Goal: Task Accomplishment & Management: Manage account settings

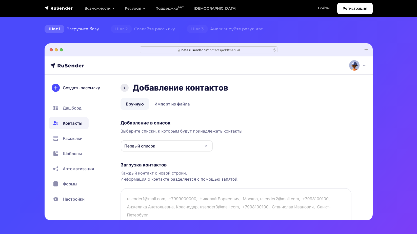
scroll to position [82, 0]
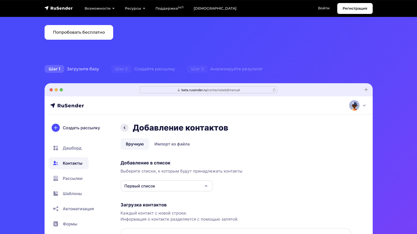
click at [79, 68] on div "Шаг 1 Загрузите базу" at bounding box center [71, 69] width 67 height 10
click at [129, 69] on span "Шаг 2" at bounding box center [121, 69] width 20 height 8
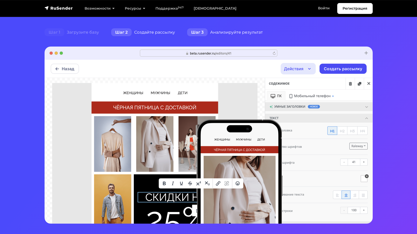
scroll to position [120, 0]
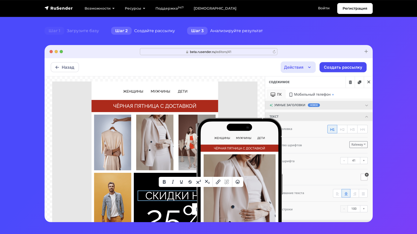
click at [231, 29] on div "Шаг 3 Анализируйте результат" at bounding box center [225, 31] width 88 height 10
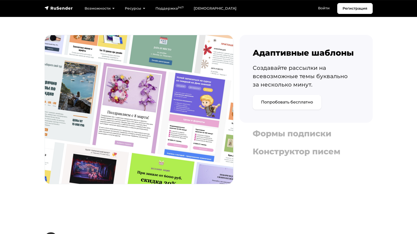
scroll to position [564, 0]
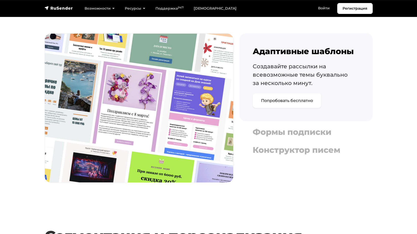
click at [291, 103] on link "Попробовать бесплатно" at bounding box center [287, 100] width 69 height 15
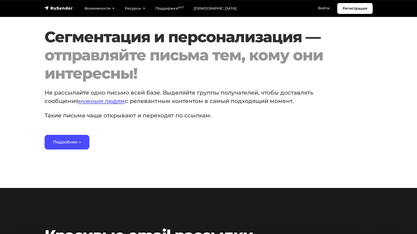
scroll to position [772, 0]
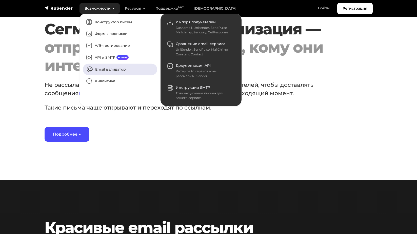
click at [130, 71] on link "Email валидатор" at bounding box center [120, 70] width 74 height 12
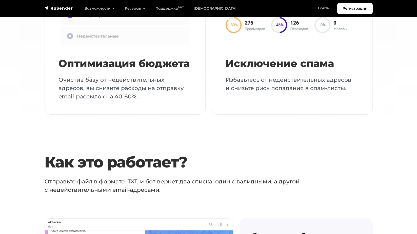
scroll to position [803, 0]
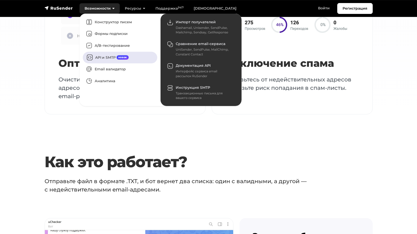
click at [115, 56] on link "API и SMTP новое" at bounding box center [120, 58] width 74 height 12
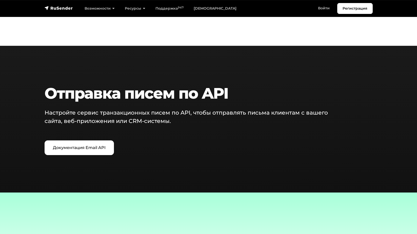
scroll to position [571, 0]
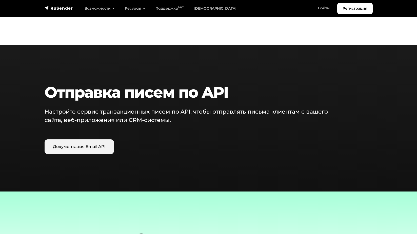
click at [97, 150] on link "Документация Email API" at bounding box center [79, 146] width 69 height 15
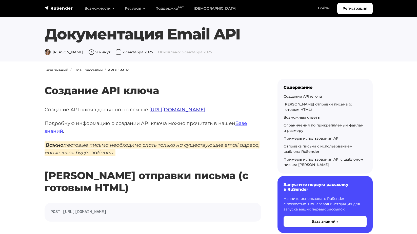
click at [193, 110] on link "[URL][DOMAIN_NAME]" at bounding box center [177, 110] width 56 height 6
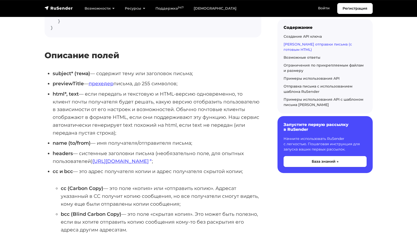
scroll to position [394, 0]
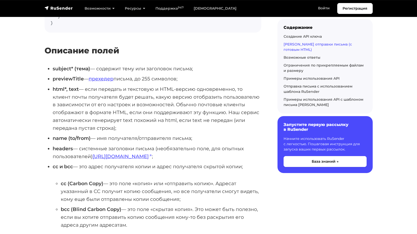
click at [225, 84] on ul "subject* (тема) — содержит тему или заголовок письма; previewTitle — прехедер п…" at bounding box center [153, 172] width 217 height 215
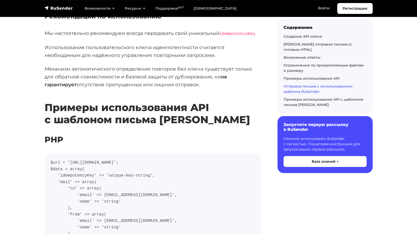
scroll to position [3339, 0]
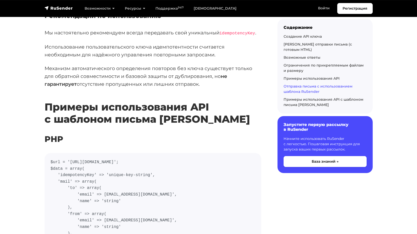
click at [200, 86] on h2 "Примеры использования API с шаблоном письма [PERSON_NAME]" at bounding box center [153, 105] width 217 height 39
click at [199, 65] on p "Механизм автоматического определения повторов без ключа существует только для о…" at bounding box center [153, 76] width 217 height 23
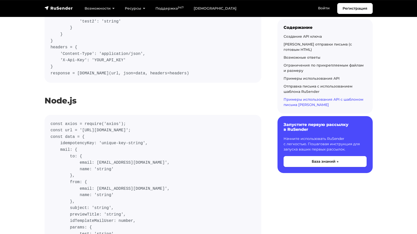
scroll to position [3807, 0]
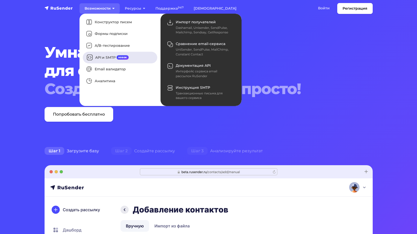
click at [108, 58] on link "API и SMTP новое" at bounding box center [120, 58] width 74 height 12
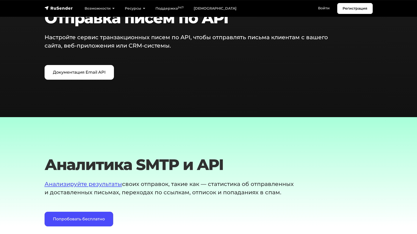
scroll to position [646, 0]
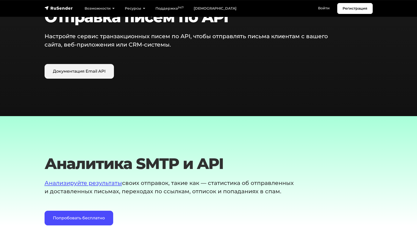
click at [101, 66] on link "Документация Email API" at bounding box center [79, 71] width 69 height 15
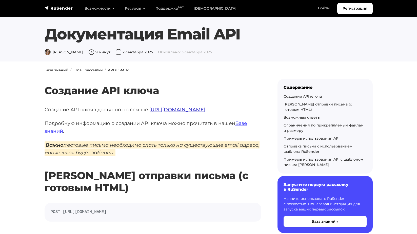
click at [198, 109] on link "https://beta.rusender.ru/api" at bounding box center [177, 110] width 56 height 6
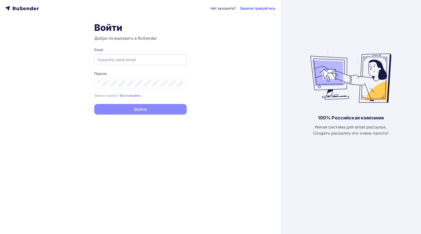
click at [164, 61] on input "text" at bounding box center [140, 60] width 86 height 6
click at [130, 59] on input "text" at bounding box center [140, 60] width 86 height 6
paste input "lotelove8@yandex.com"
type input "lotelove8@yandex.com"
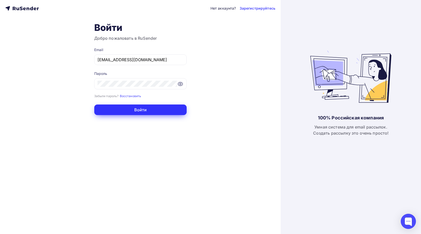
click at [118, 111] on button "Войти" at bounding box center [140, 109] width 92 height 11
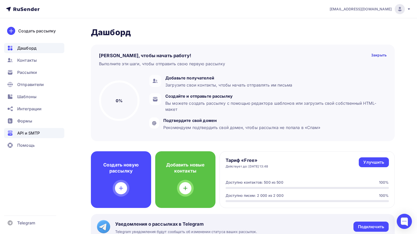
click at [40, 131] on span "API и SMTP" at bounding box center [28, 133] width 23 height 6
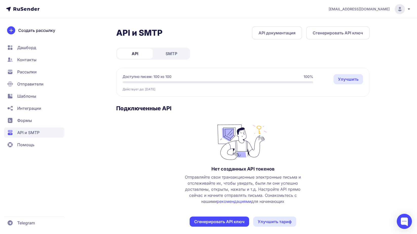
click at [163, 55] on link "SMTP" at bounding box center [171, 54] width 35 height 10
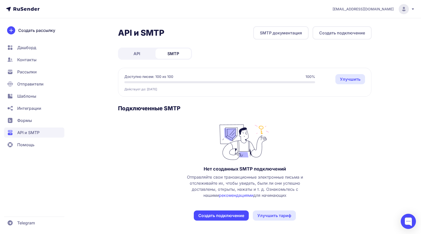
click at [143, 54] on link "API" at bounding box center [136, 54] width 35 height 10
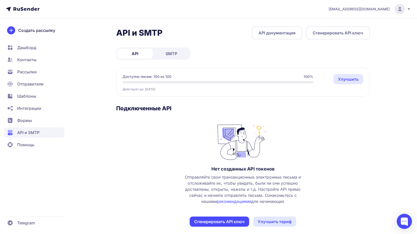
click at [154, 51] on link "SMTP" at bounding box center [171, 54] width 35 height 10
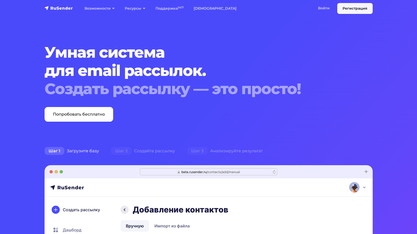
click at [344, 10] on link "Регистрация" at bounding box center [354, 8] width 35 height 11
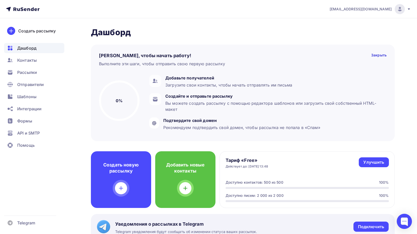
click at [389, 6] on div "lotelove8@yandex.com" at bounding box center [369, 9] width 81 height 10
click at [345, 44] on span "Выйти" at bounding box center [341, 46] width 13 height 6
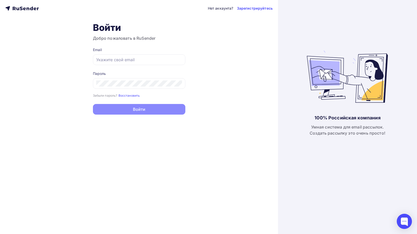
type input "[EMAIL_ADDRESS][DOMAIN_NAME]"
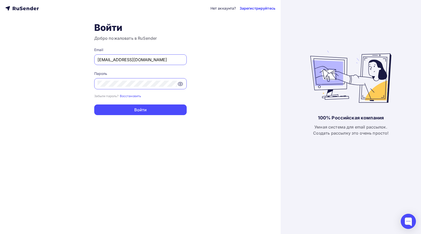
click at [257, 8] on link "Зарегистрируйтесь" at bounding box center [257, 8] width 36 height 5
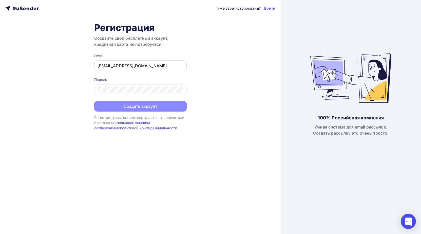
click at [162, 68] on input "[EMAIL_ADDRESS][DOMAIN_NAME]" at bounding box center [140, 66] width 86 height 6
click at [162, 68] on input "lotelove8@yandex.com" at bounding box center [140, 66] width 86 height 6
type input "[EMAIL_ADDRESS][DOMAIN_NAME]"
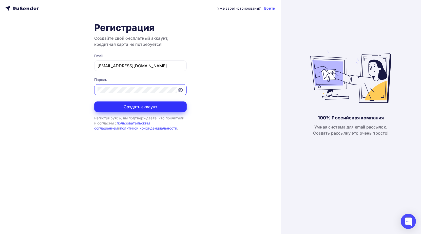
click at [131, 108] on button "Создать аккаунт" at bounding box center [140, 106] width 92 height 11
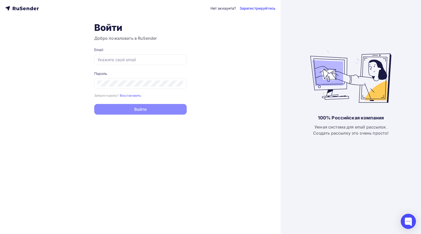
type input "[EMAIL_ADDRESS][DOMAIN_NAME]"
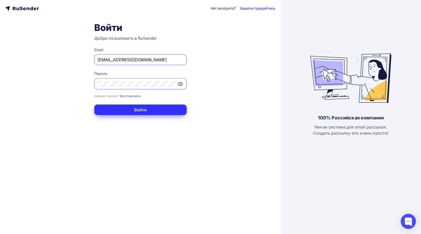
click at [146, 110] on button "Войти" at bounding box center [140, 109] width 92 height 11
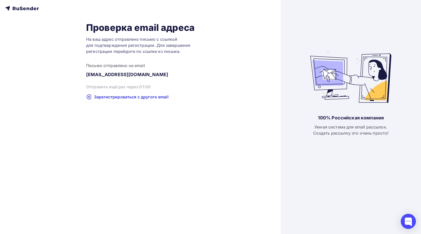
click at [149, 110] on div "Проверка email адреса На ваш адрес отправлено письмо с ссылкой для подтверждени…" at bounding box center [140, 117] width 280 height 234
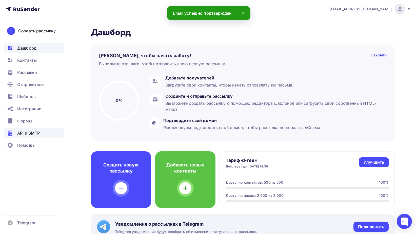
click at [29, 134] on span "API и SMTP" at bounding box center [28, 133] width 23 height 6
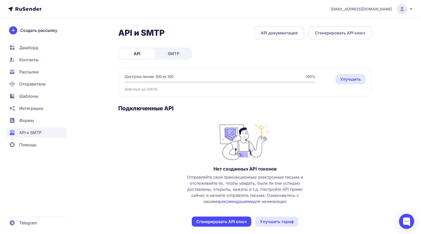
scroll to position [5, 0]
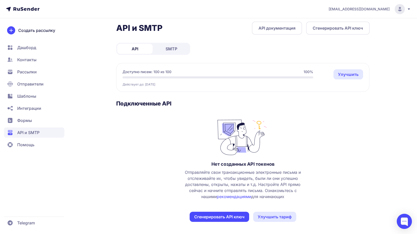
click at [221, 217] on button "Сгенерировать API ключ" at bounding box center [219, 217] width 59 height 10
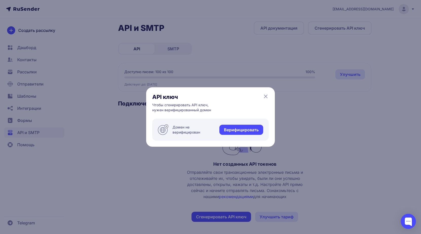
click at [241, 130] on link "Верифицировать" at bounding box center [241, 130] width 44 height 10
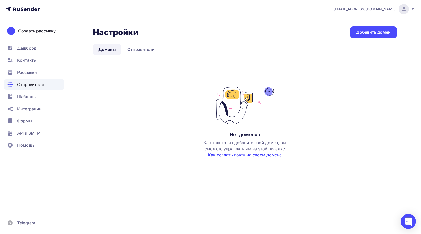
click at [238, 155] on link "Как создать почту на своем домене" at bounding box center [245, 154] width 74 height 5
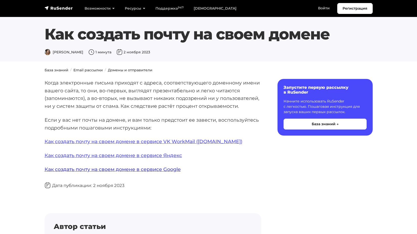
click at [164, 167] on link "Как создать почту на своем домене в сервисе Google" at bounding box center [113, 169] width 136 height 6
click at [154, 157] on link "Как создать почту на своем домене в сервисе Яндекс" at bounding box center [113, 155] width 137 height 6
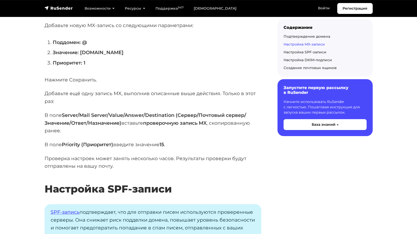
scroll to position [842, 0]
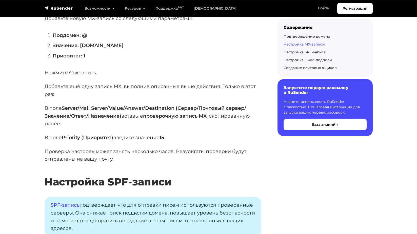
click at [84, 47] on strong "Значение: [DOMAIN_NAME]" at bounding box center [88, 45] width 71 height 6
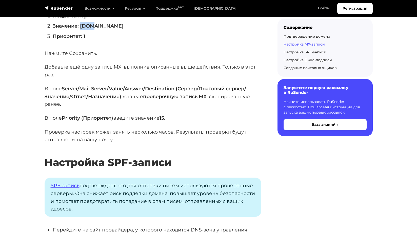
scroll to position [825, 0]
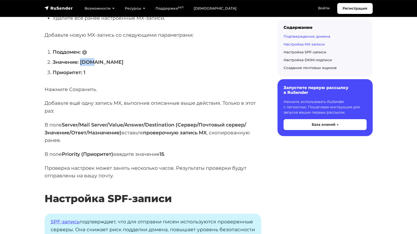
click at [318, 38] on link "Подтверждение домена" at bounding box center [306, 36] width 47 height 5
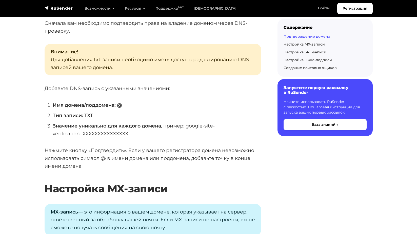
scroll to position [522, 0]
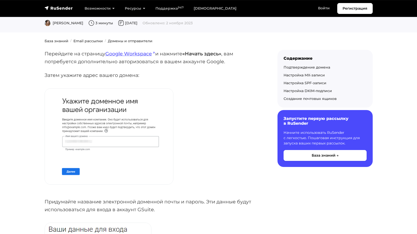
scroll to position [0, 0]
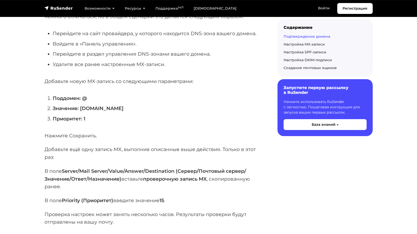
scroll to position [825, 0]
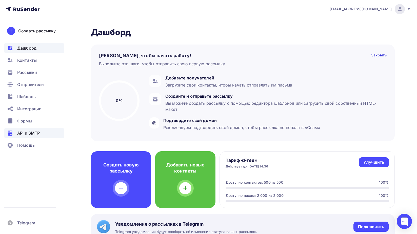
click at [34, 133] on span "API и SMTP" at bounding box center [28, 133] width 23 height 6
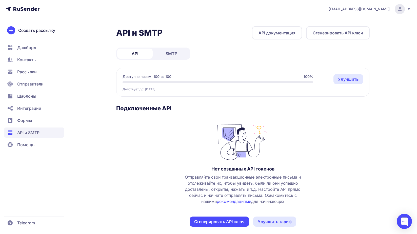
click at [202, 218] on button "Сгенерировать API ключ" at bounding box center [219, 222] width 59 height 10
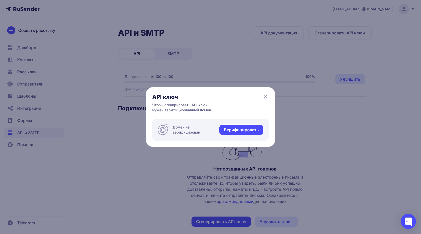
click at [227, 131] on link "Верифицировать" at bounding box center [241, 130] width 44 height 10
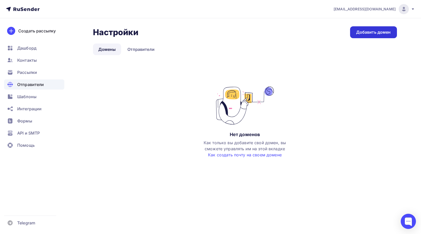
click at [362, 33] on div "Добавить домен" at bounding box center [373, 32] width 35 height 6
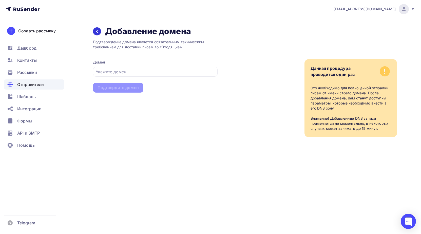
click at [94, 31] on div at bounding box center [97, 31] width 8 height 8
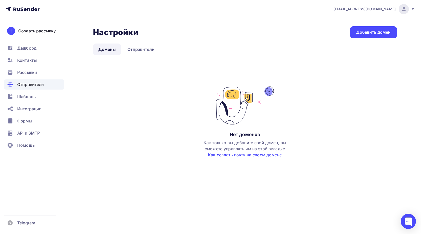
click at [230, 156] on link "Как создать почту на своем домене" at bounding box center [245, 154] width 74 height 5
click at [389, 10] on span "artemgii1844@gmail.com" at bounding box center [364, 9] width 62 height 5
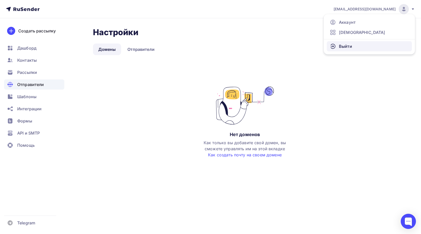
click at [355, 48] on link "Выйти" at bounding box center [368, 46] width 85 height 10
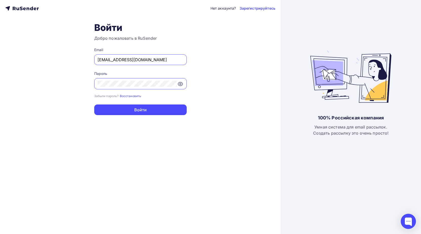
click at [154, 62] on input "artemgii1844@gmail.com" at bounding box center [140, 60] width 86 height 6
type input "[EMAIL_ADDRESS][DOMAIN_NAME]"
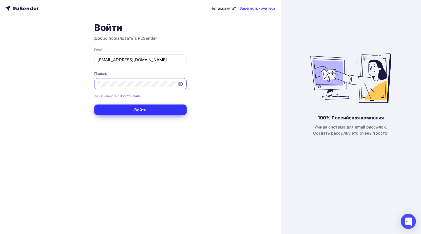
click at [140, 108] on button "Войти" at bounding box center [140, 109] width 92 height 11
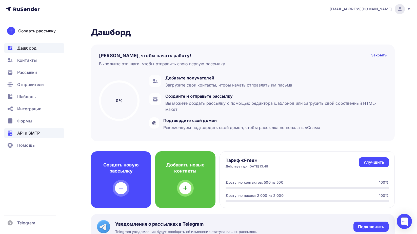
click at [39, 131] on span "API и SMTP" at bounding box center [28, 133] width 23 height 6
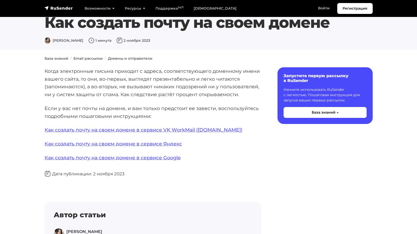
scroll to position [13, 0]
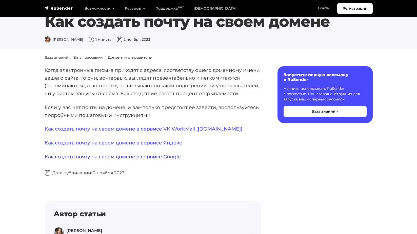
click at [163, 158] on link "Как создать почту на своем домене в сервисе Google" at bounding box center [113, 157] width 136 height 6
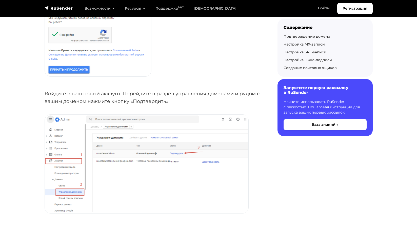
scroll to position [323, 0]
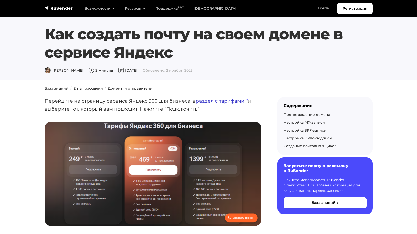
click at [230, 103] on link "раздел с тарифами" at bounding box center [222, 101] width 52 height 6
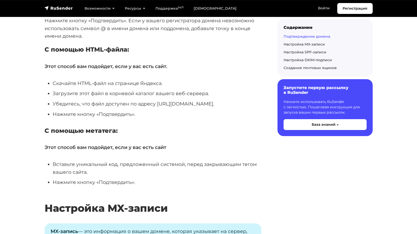
scroll to position [998, 0]
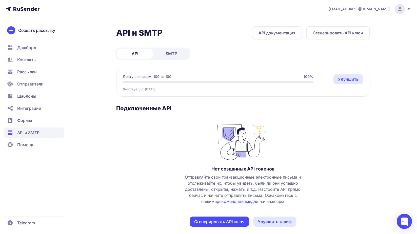
click at [213, 218] on button "Сгенерировать API ключ" at bounding box center [219, 222] width 59 height 10
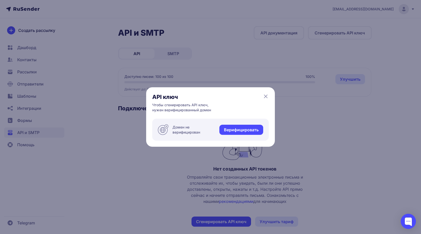
click at [242, 130] on link "Верифицировать" at bounding box center [241, 130] width 44 height 10
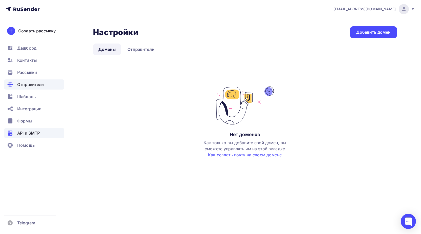
click at [16, 132] on div "API и SMTP" at bounding box center [34, 133] width 60 height 10
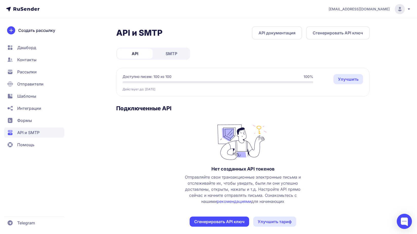
click at [34, 33] on span "Создать рассылку" at bounding box center [36, 30] width 37 height 6
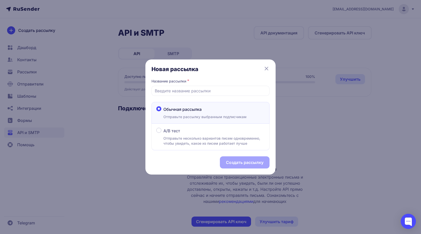
click at [265, 68] on icon at bounding box center [266, 69] width 6 height 6
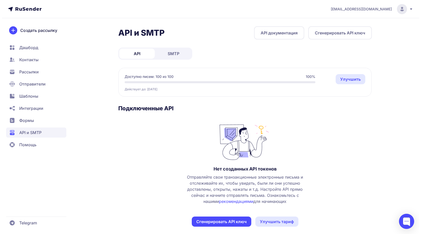
scroll to position [5, 0]
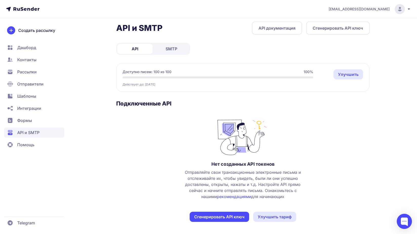
click at [222, 219] on button "Сгенерировать API ключ" at bounding box center [219, 217] width 59 height 10
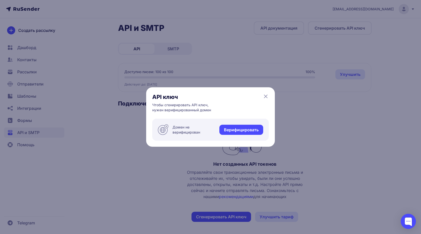
click at [238, 127] on link "Верифицировать" at bounding box center [241, 130] width 44 height 10
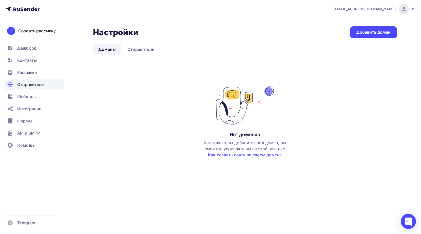
click at [251, 156] on link "Как создать почту на своем домене" at bounding box center [245, 154] width 74 height 5
